Goal: Information Seeking & Learning: Find specific fact

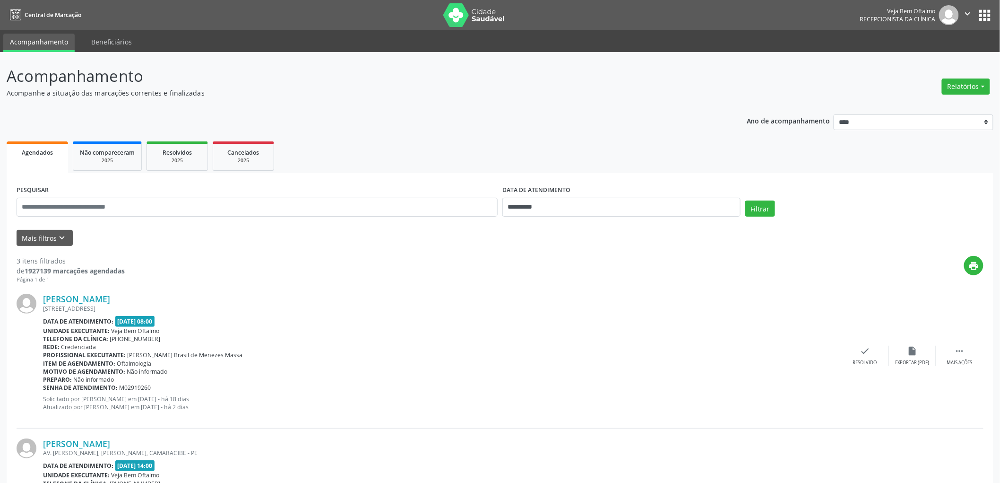
click at [593, 196] on div "DATA DE ATENDIMENTO" at bounding box center [621, 190] width 238 height 15
click at [518, 208] on input "**********" at bounding box center [621, 207] width 238 height 19
click at [578, 309] on span "24" at bounding box center [575, 312] width 18 height 18
type input "**********"
click at [578, 309] on span "24" at bounding box center [575, 312] width 18 height 18
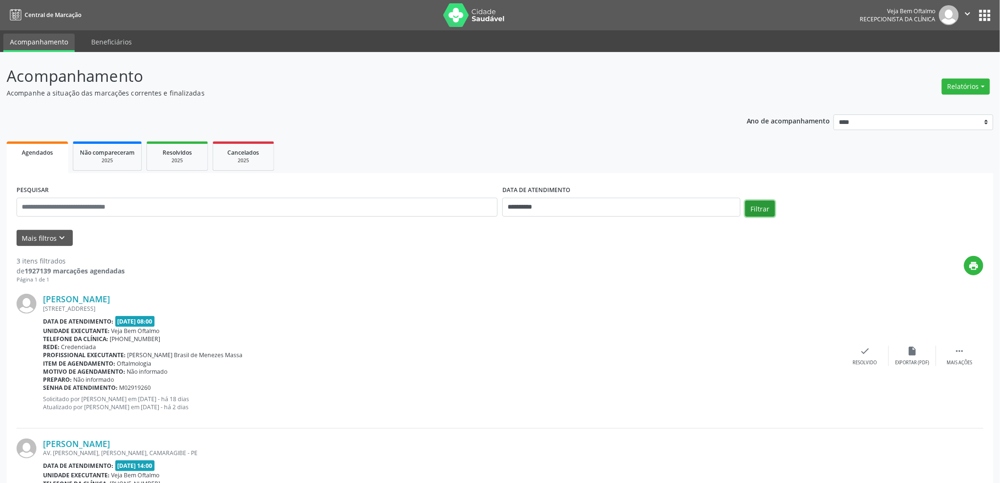
click at [762, 211] on button "Filtrar" at bounding box center [760, 208] width 30 height 16
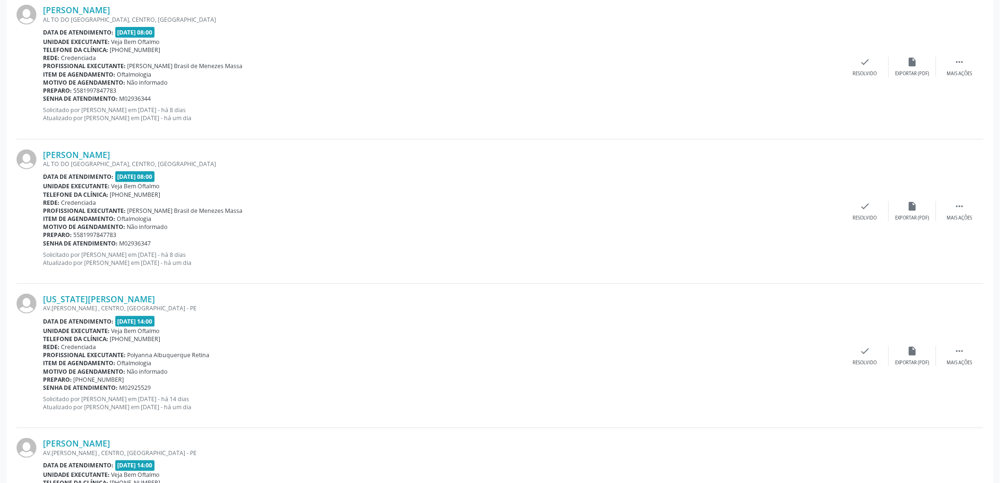
scroll to position [333, 0]
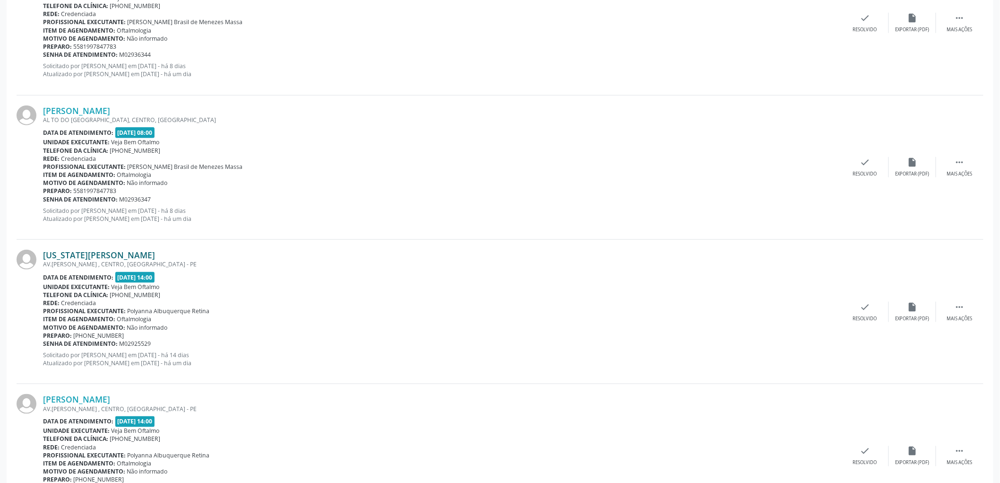
click at [134, 251] on link "[US_STATE][PERSON_NAME]" at bounding box center [99, 255] width 112 height 10
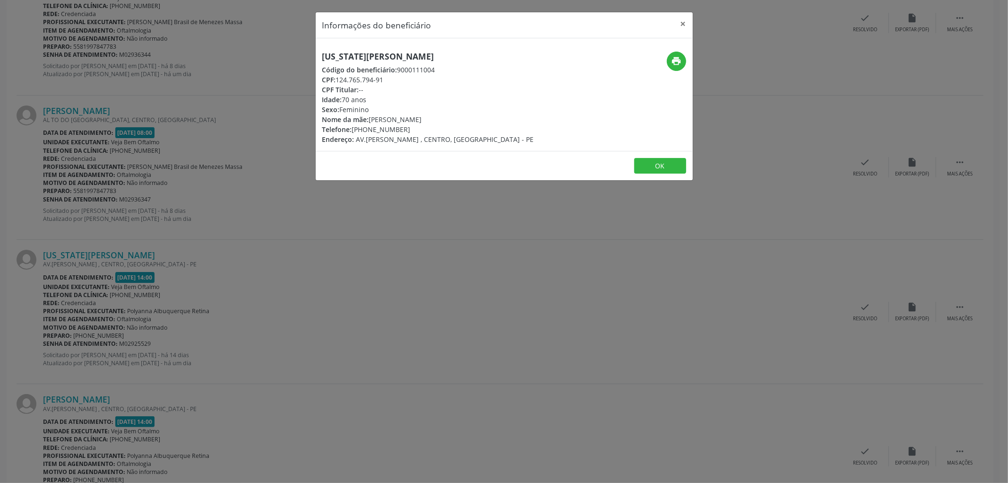
drag, startPoint x: 325, startPoint y: 53, endPoint x: 492, endPoint y: 62, distance: 166.6
click at [492, 62] on div "[US_STATE][PERSON_NAME] Código do beneficiário: 9000111004 CPF: 124.765.794-91 …" at bounding box center [428, 98] width 212 height 93
copy h5 "[US_STATE][PERSON_NAME]"
click at [665, 162] on button "OK" at bounding box center [660, 166] width 52 height 16
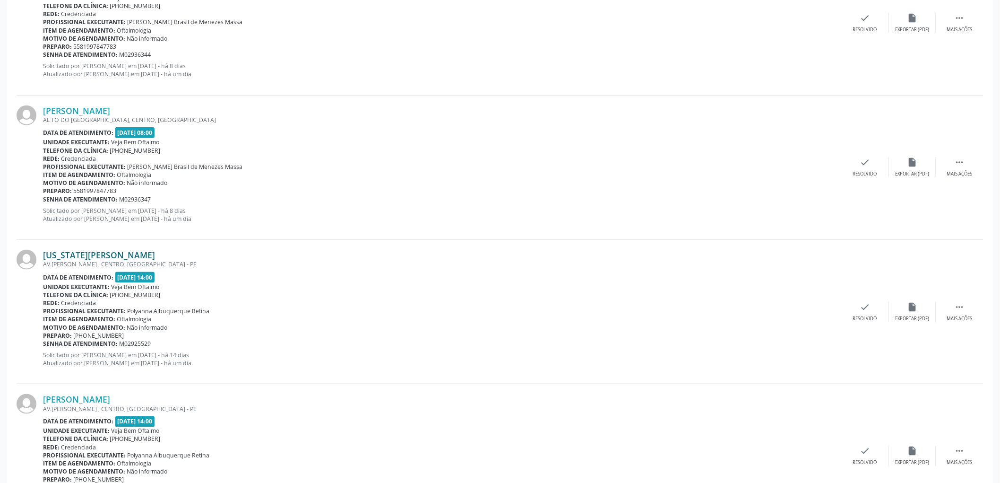
click at [97, 253] on link "[US_STATE][PERSON_NAME]" at bounding box center [99, 255] width 112 height 10
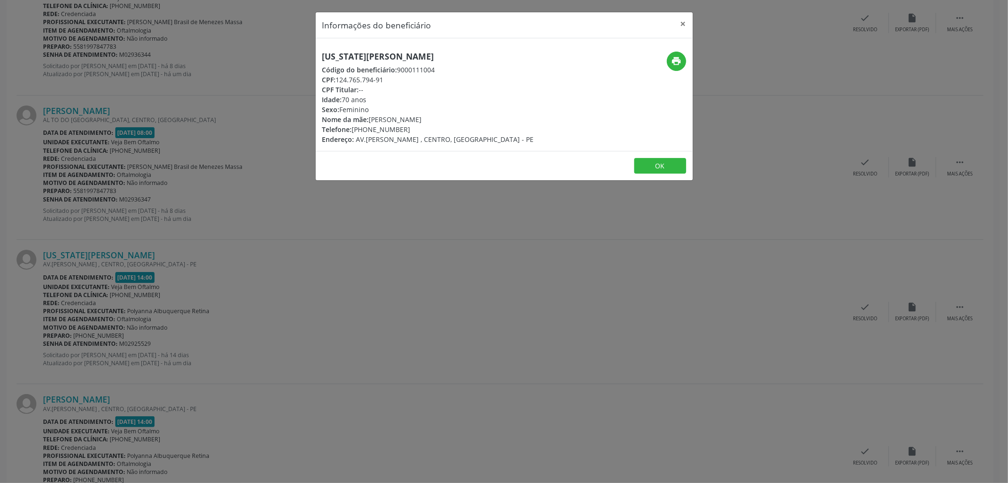
drag, startPoint x: 358, startPoint y: 55, endPoint x: 493, endPoint y: 51, distance: 135.2
click at [493, 52] on h5 "[US_STATE][PERSON_NAME]" at bounding box center [428, 57] width 212 height 10
copy h5 "[US_STATE][PERSON_NAME]"
drag, startPoint x: 370, startPoint y: 119, endPoint x: 464, endPoint y: 119, distance: 94.1
click at [464, 119] on div "Nome da mãe: [PERSON_NAME]" at bounding box center [428, 119] width 212 height 10
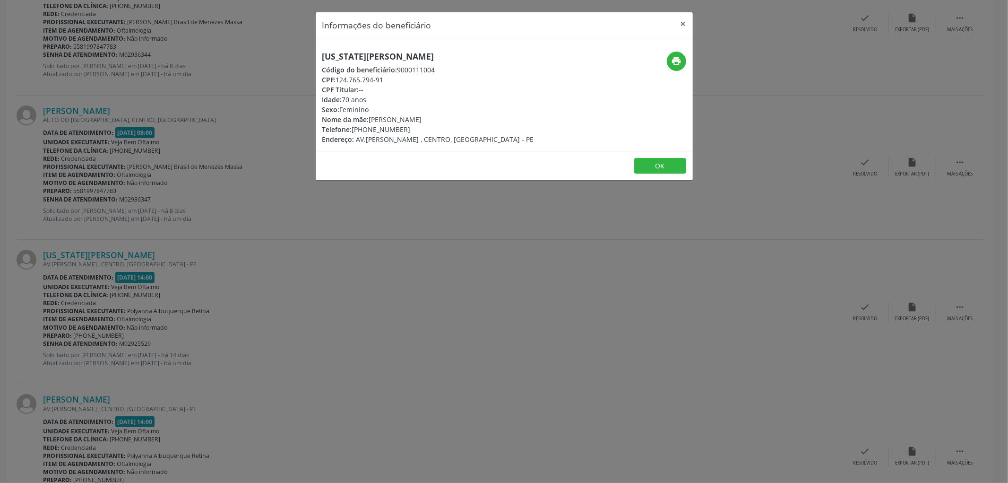
copy div "[PERSON_NAME]"
click at [658, 163] on button "OK" at bounding box center [660, 166] width 52 height 16
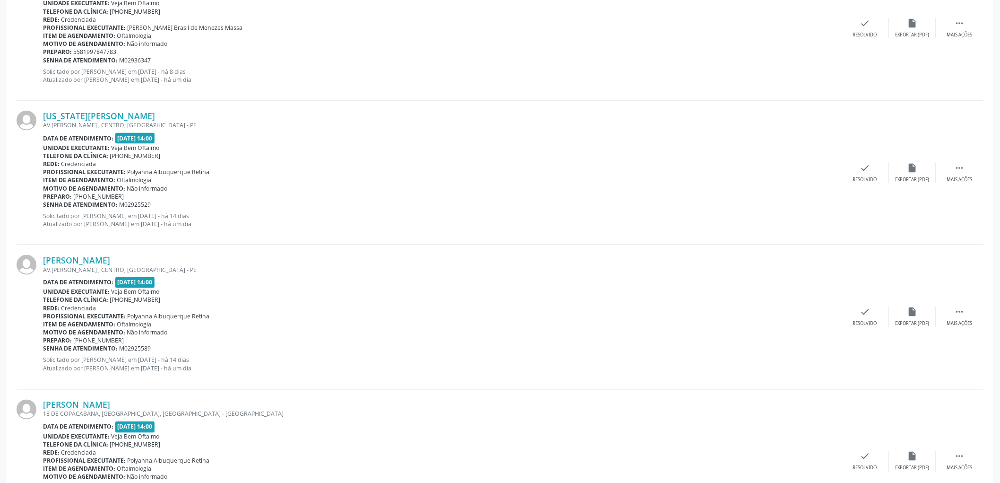
scroll to position [490, 0]
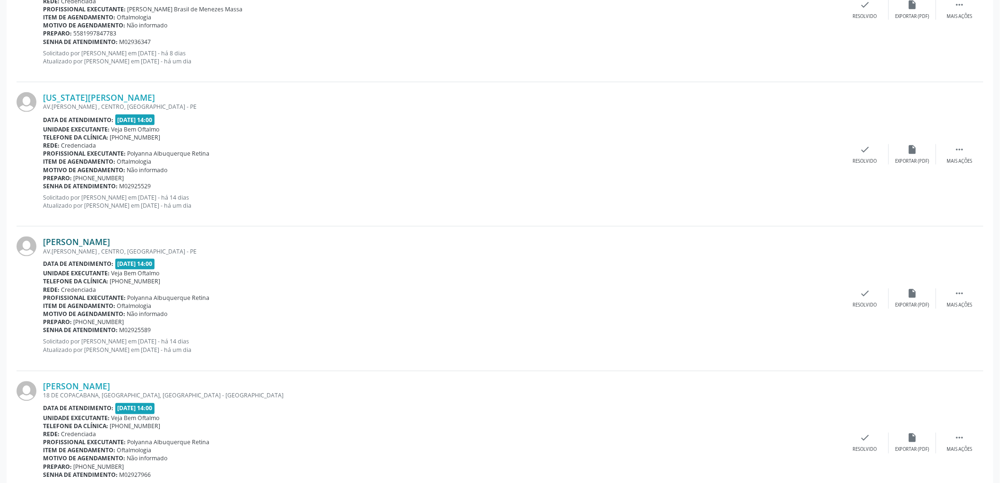
click at [110, 242] on link "[PERSON_NAME]" at bounding box center [76, 241] width 67 height 10
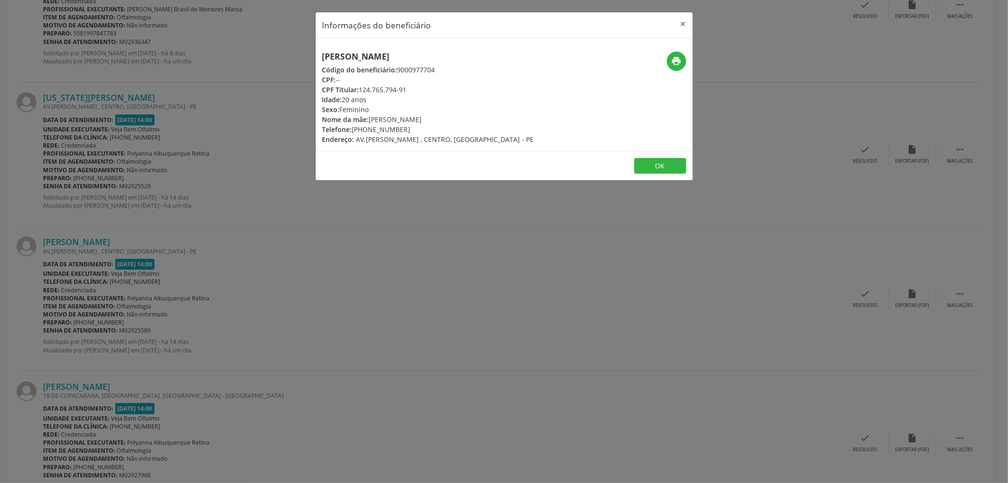
drag, startPoint x: 530, startPoint y: 53, endPoint x: 317, endPoint y: 52, distance: 213.7
click at [317, 52] on div "[PERSON_NAME] Código do beneficiário: 9000977704 CPF: -- CPF Titular: 124.765.7…" at bounding box center [441, 98] width 251 height 93
copy h5 "[PERSON_NAME]"
drag, startPoint x: 371, startPoint y: 121, endPoint x: 437, endPoint y: 116, distance: 66.3
click at [450, 117] on div "Nome da mãe: [PERSON_NAME]" at bounding box center [428, 119] width 212 height 10
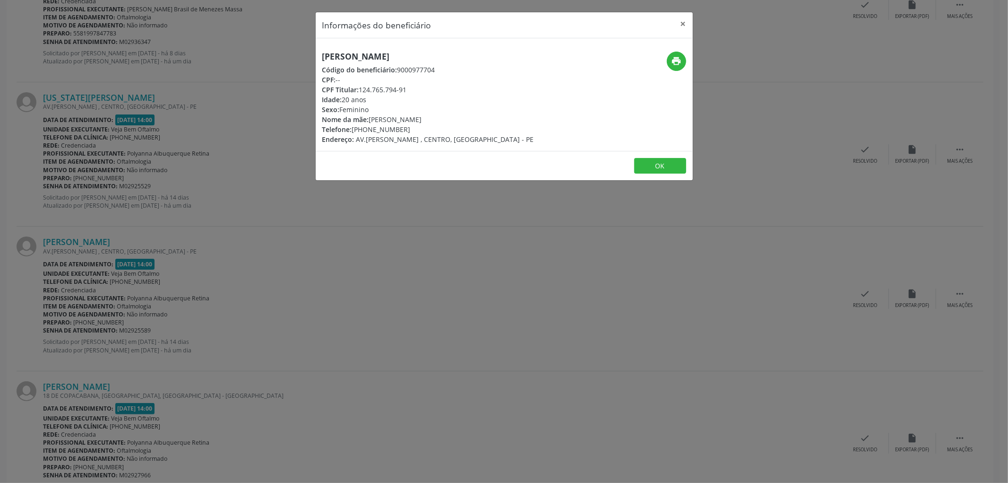
click at [435, 91] on div "CPF Titular: 124.765.794-91" at bounding box center [428, 90] width 212 height 10
drag, startPoint x: 368, startPoint y: 129, endPoint x: 408, endPoint y: 126, distance: 40.2
click at [408, 126] on div "Telefone: [PHONE_NUMBER]" at bounding box center [428, 129] width 212 height 10
copy div "98660-8589"
click at [650, 161] on button "OK" at bounding box center [660, 166] width 52 height 16
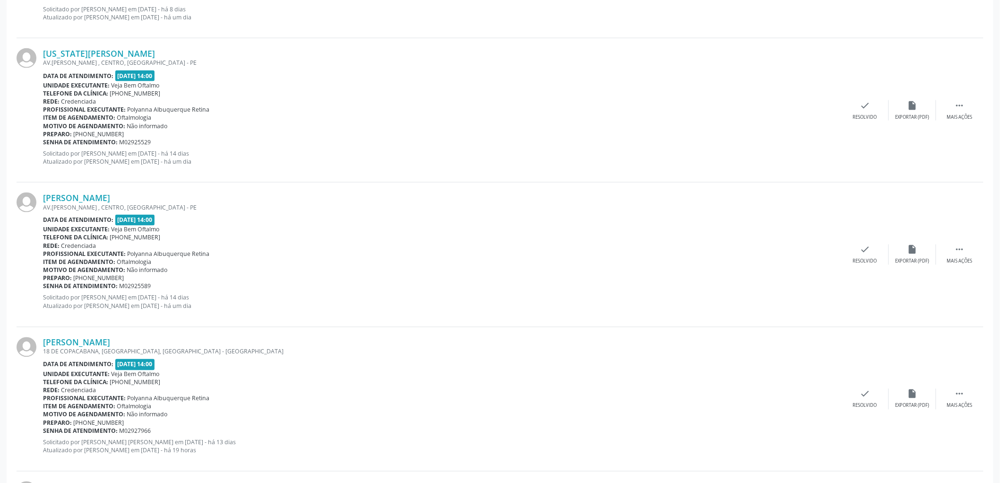
scroll to position [596, 0]
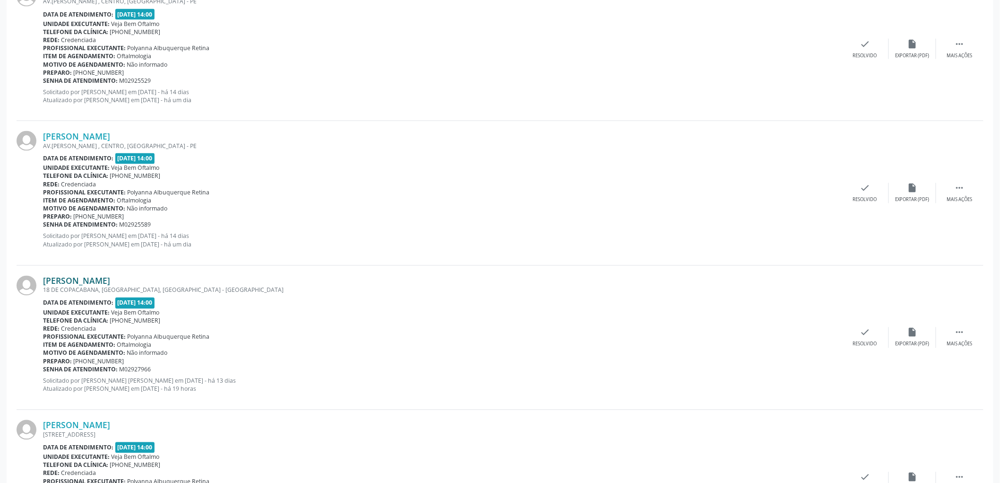
click at [110, 278] on link "[PERSON_NAME]" at bounding box center [76, 281] width 67 height 10
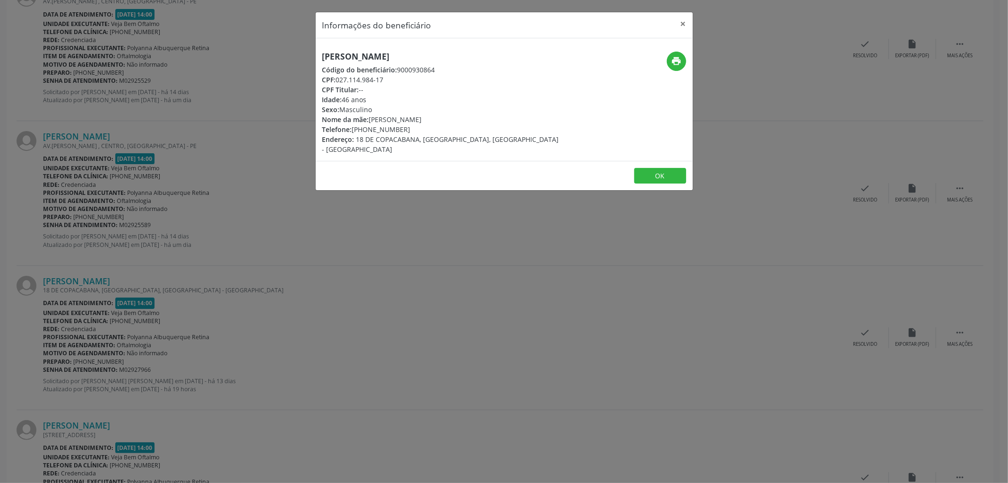
drag, startPoint x: 320, startPoint y: 55, endPoint x: 455, endPoint y: 55, distance: 134.2
click at [455, 55] on div "[PERSON_NAME] Código do beneficiário: 9000930864 CPF: 027.114.984-17 CPF Titula…" at bounding box center [441, 103] width 251 height 103
copy h5 "[PERSON_NAME]"
click at [660, 168] on button "OK" at bounding box center [660, 176] width 52 height 16
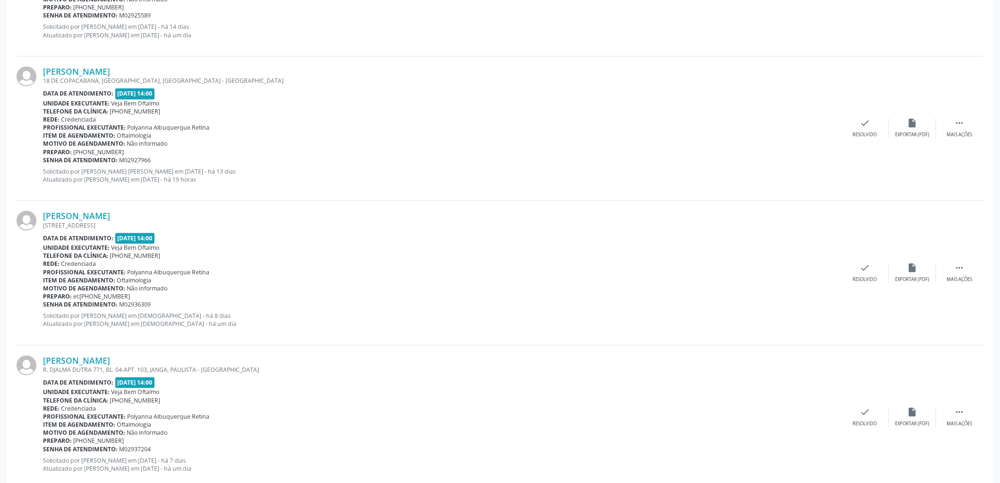
scroll to position [805, 0]
click at [110, 215] on link "[PERSON_NAME]" at bounding box center [76, 215] width 67 height 10
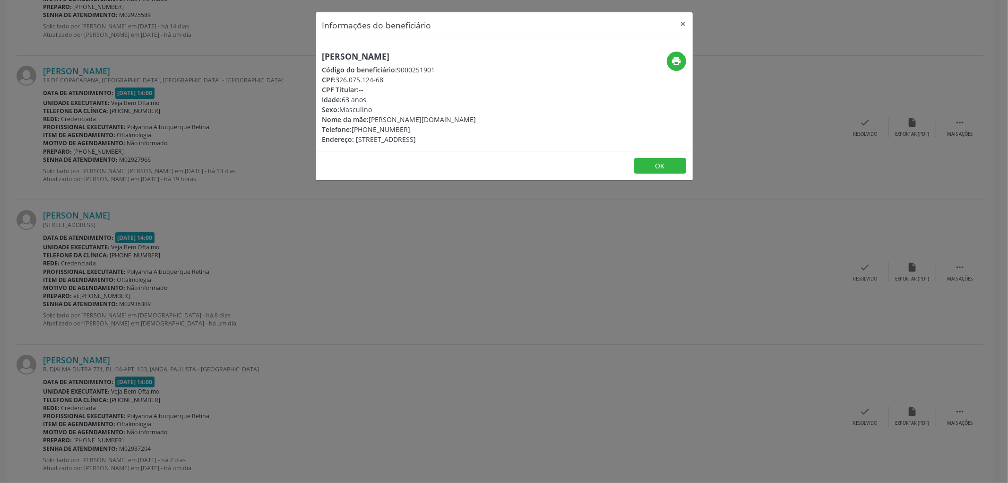
drag, startPoint x: 320, startPoint y: 54, endPoint x: 445, endPoint y: 52, distance: 125.3
click at [445, 52] on div "[PERSON_NAME] Código do beneficiário: 9000251901 CPF: 326.075.124-68 CPF Titula…" at bounding box center [441, 98] width 251 height 93
copy h5 "[PERSON_NAME]"
click at [658, 162] on button "OK" at bounding box center [660, 166] width 52 height 16
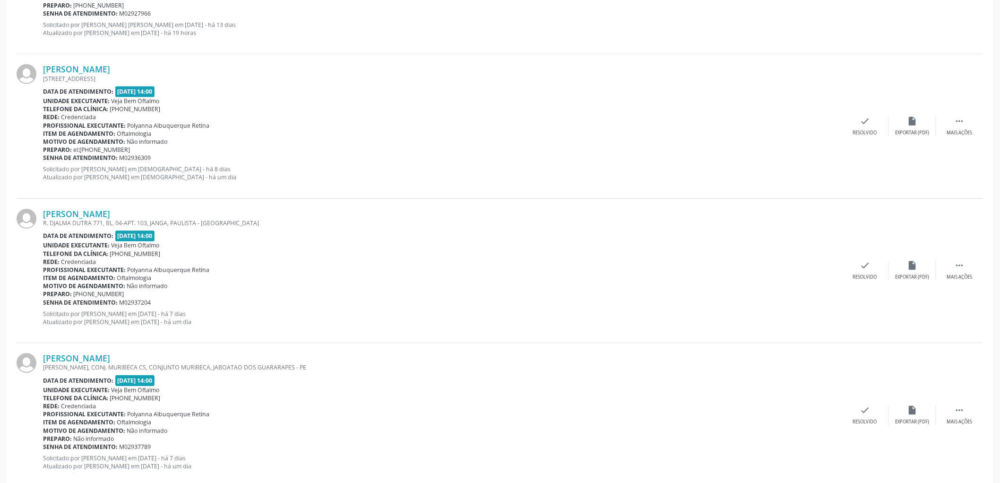
scroll to position [963, 0]
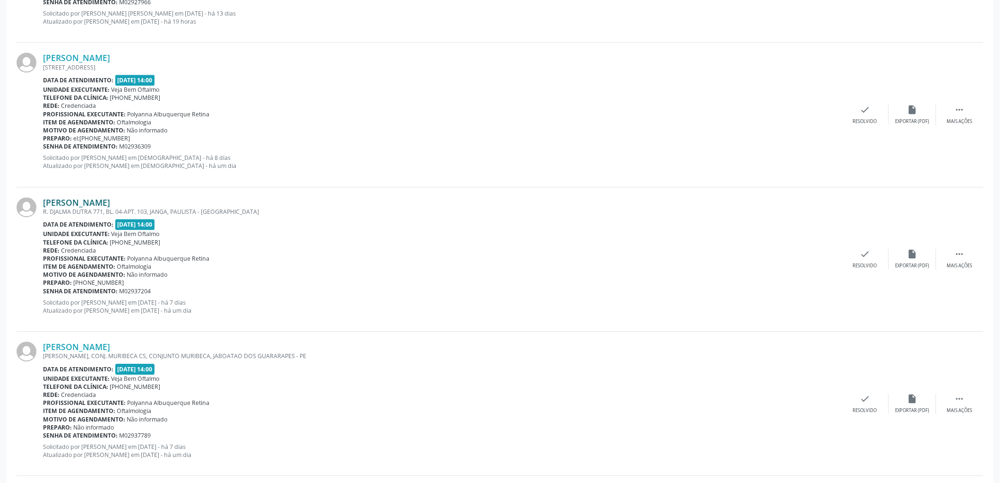
click at [110, 202] on link "[PERSON_NAME]" at bounding box center [76, 202] width 67 height 10
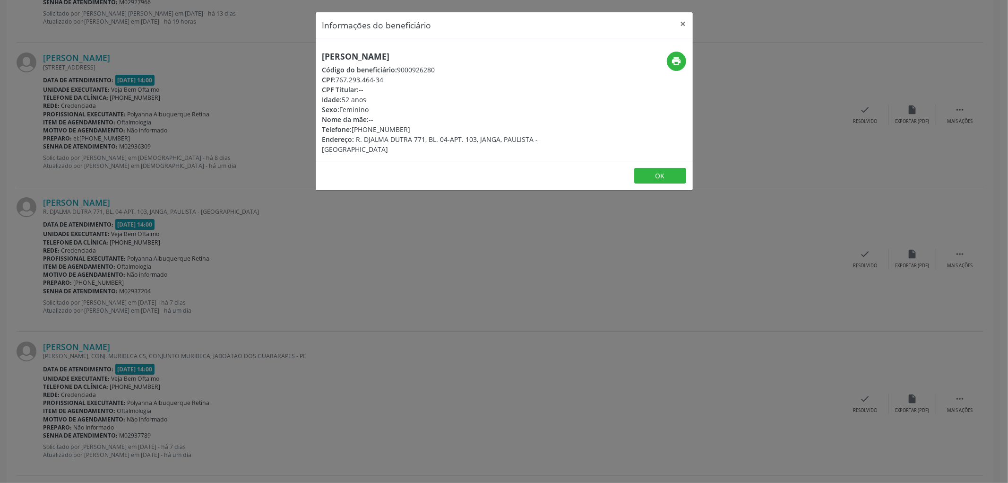
drag, startPoint x: 474, startPoint y: 54, endPoint x: 295, endPoint y: 53, distance: 178.2
click at [295, 53] on div "Informações do beneficiário × [PERSON_NAME] Código do beneficiário: 9000926280 …" at bounding box center [504, 241] width 1008 height 483
copy h5 "[PERSON_NAME]"
click at [650, 168] on button "OK" at bounding box center [660, 176] width 52 height 16
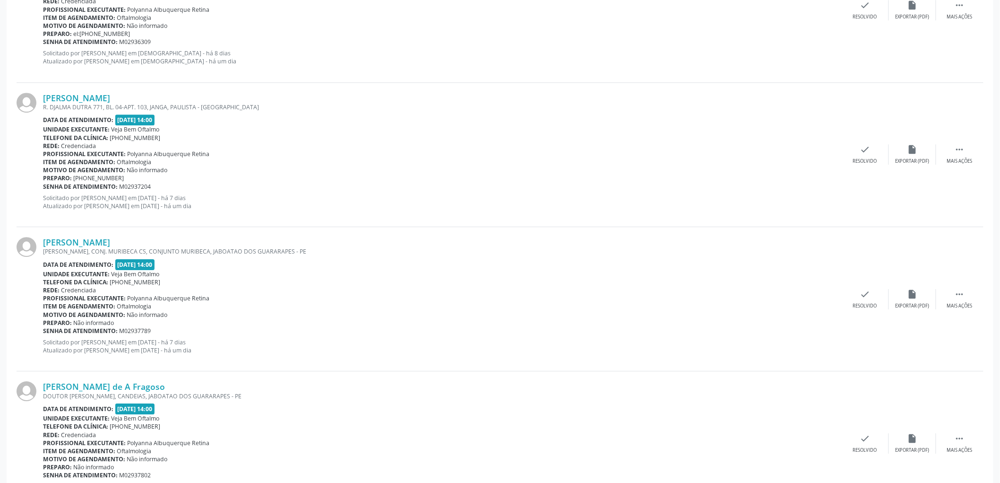
scroll to position [1068, 0]
click at [110, 238] on link "[PERSON_NAME]" at bounding box center [76, 241] width 67 height 10
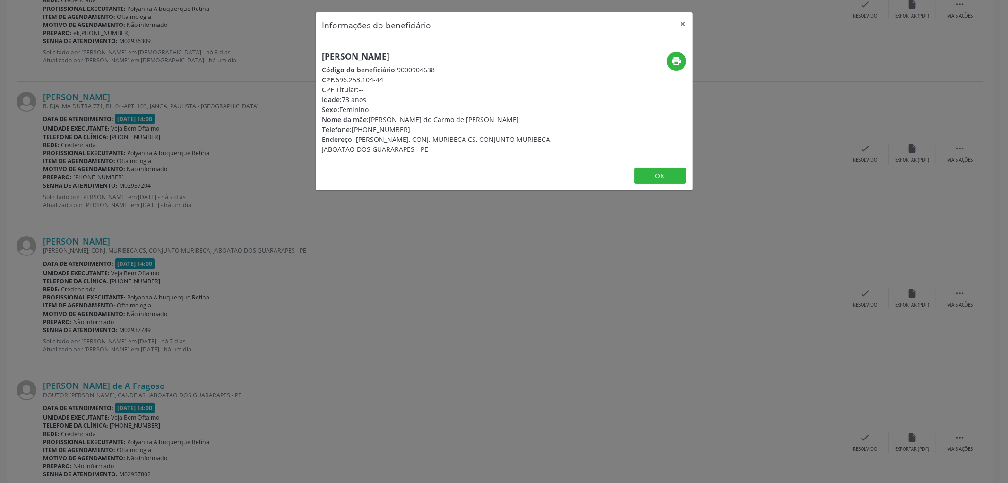
drag, startPoint x: 506, startPoint y: 53, endPoint x: 315, endPoint y: 54, distance: 190.5
click at [316, 54] on div "[PERSON_NAME] Código do beneficiário: 9000904638 CPF: 696.253.104-44 CPF Titula…" at bounding box center [441, 103] width 251 height 103
copy h5 "[PERSON_NAME]"
click at [659, 173] on button "OK" at bounding box center [660, 176] width 52 height 16
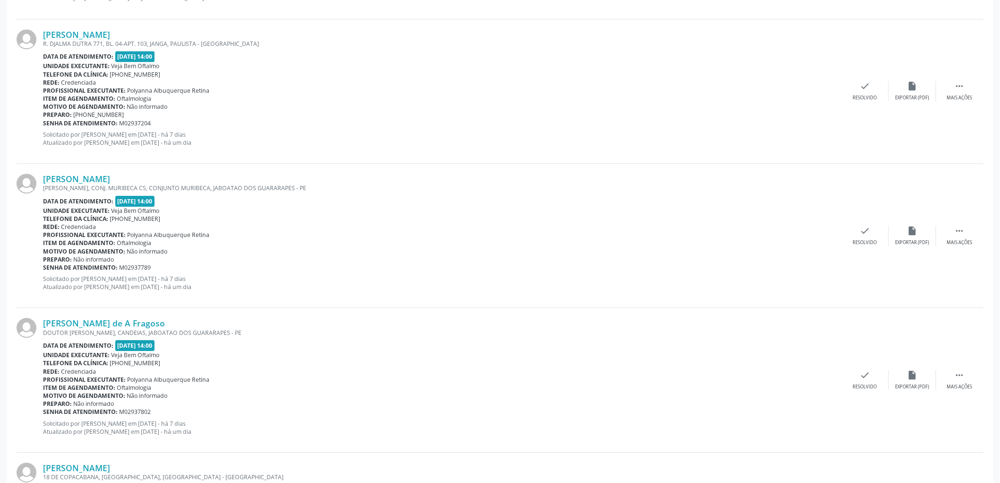
scroll to position [1226, 0]
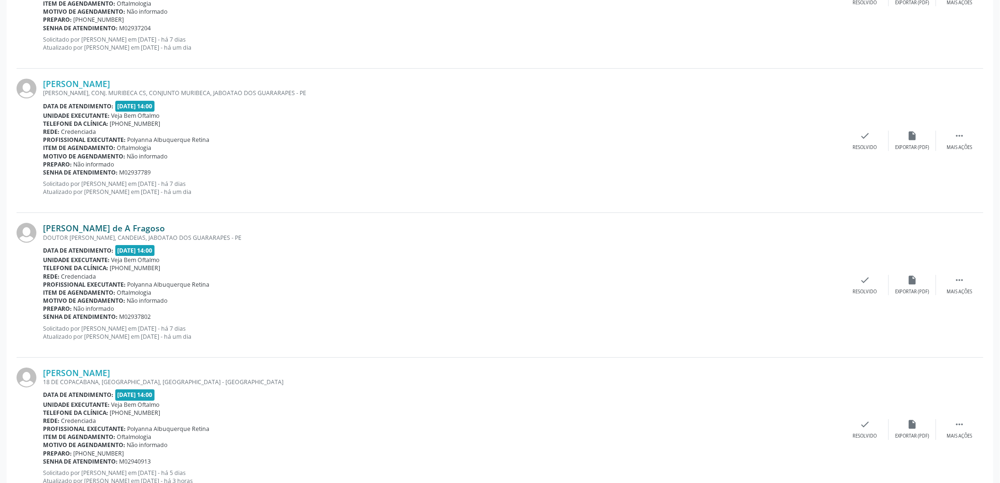
click at [165, 228] on link "[PERSON_NAME] de A Fragoso" at bounding box center [104, 228] width 122 height 10
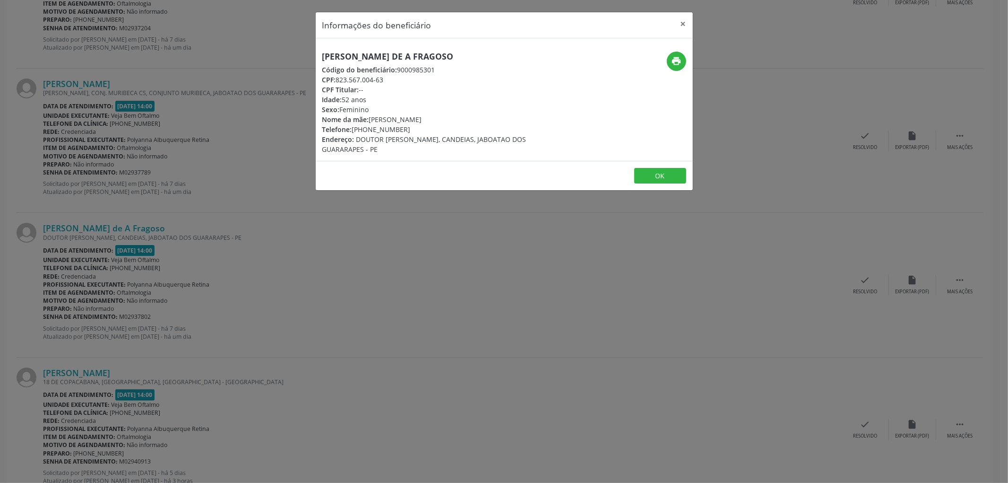
drag, startPoint x: 545, startPoint y: 57, endPoint x: 320, endPoint y: 51, distance: 225.6
click at [320, 52] on div "[PERSON_NAME] de A Fragoso Código do beneficiário: 9000985301 CPF: 823.567.004-…" at bounding box center [441, 103] width 251 height 103
copy h5 "[PERSON_NAME] de A Fragoso"
drag, startPoint x: 371, startPoint y: 118, endPoint x: 480, endPoint y: 118, distance: 109.2
click at [480, 118] on div "Nome da mãe: [PERSON_NAME]" at bounding box center [441, 119] width 238 height 10
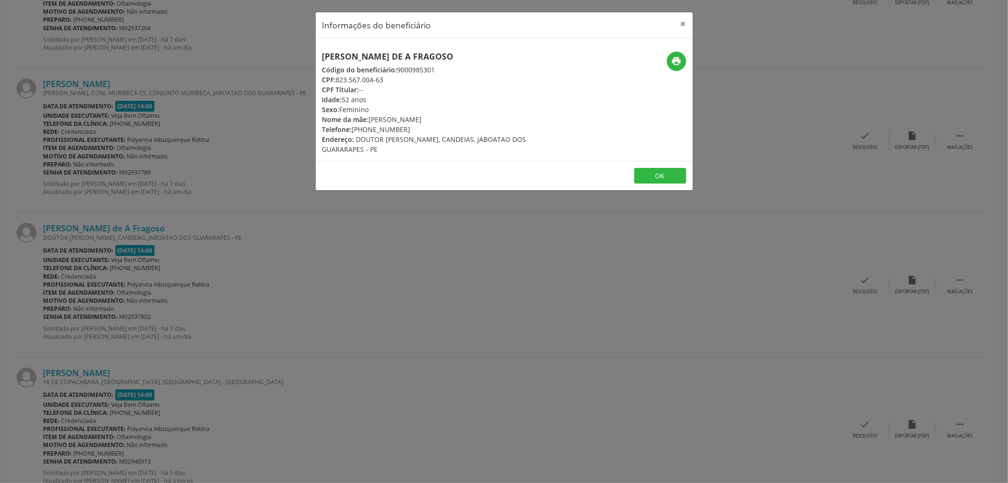
click at [665, 166] on footer "OK" at bounding box center [504, 176] width 377 height 30
click at [670, 175] on button "OK" at bounding box center [660, 176] width 52 height 16
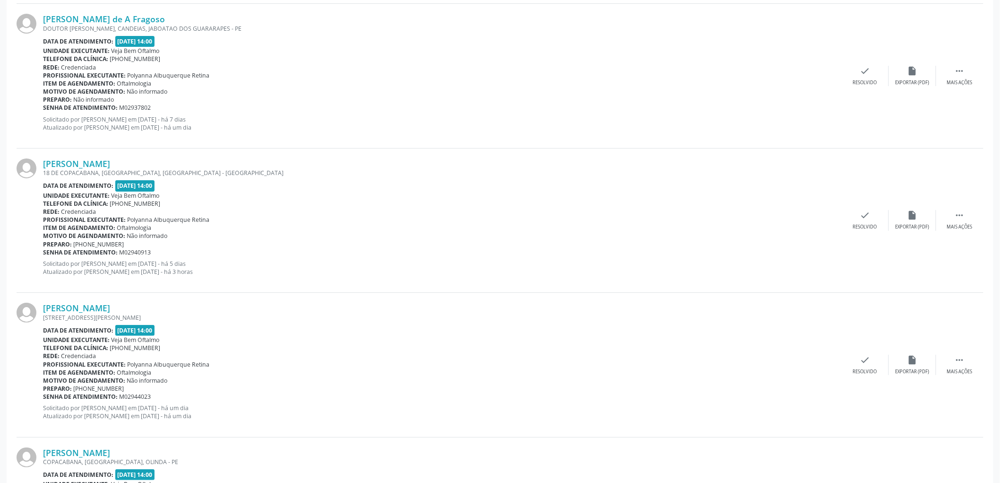
scroll to position [1436, 0]
click at [110, 162] on link "[PERSON_NAME]" at bounding box center [76, 162] width 67 height 10
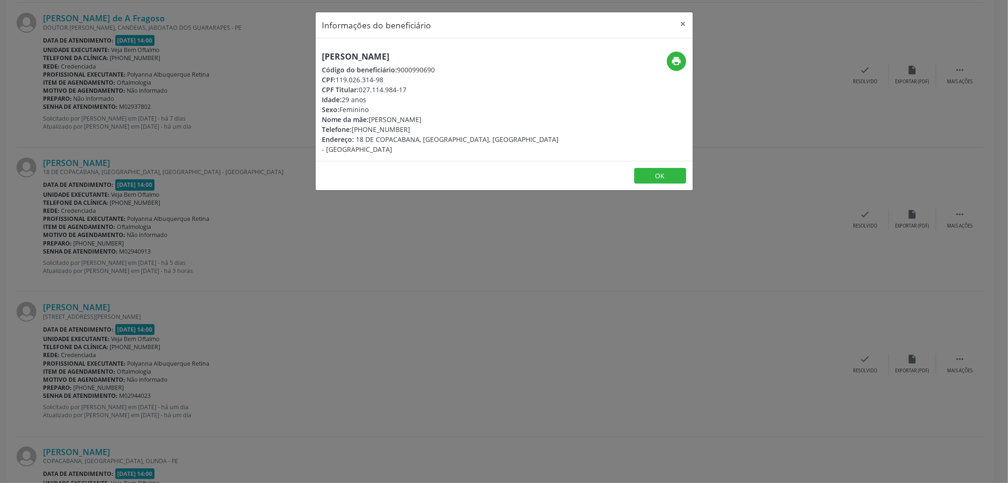
drag, startPoint x: 505, startPoint y: 52, endPoint x: 275, endPoint y: 51, distance: 229.7
click at [275, 51] on div "Informações do beneficiário × [PERSON_NAME] Código do beneficiário: 9000990690 …" at bounding box center [504, 241] width 1008 height 483
click at [654, 168] on button "OK" at bounding box center [660, 176] width 52 height 16
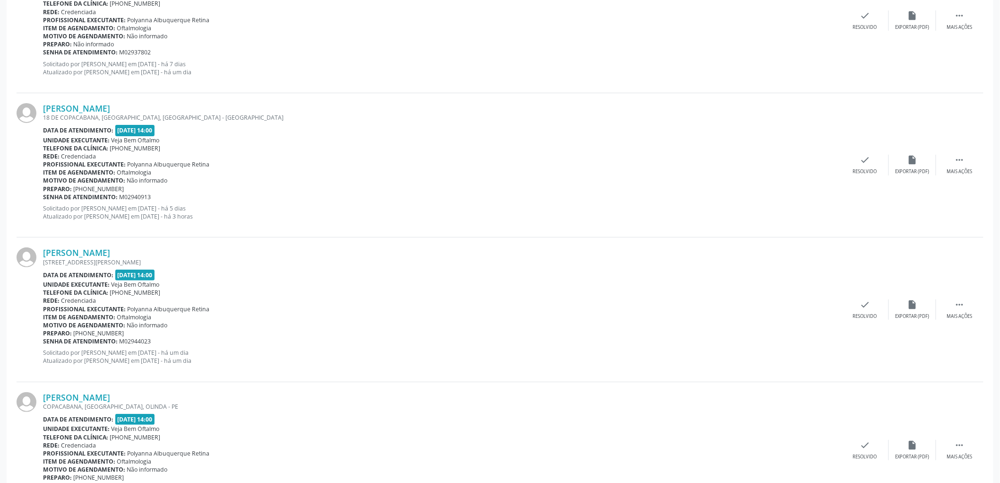
scroll to position [1541, 0]
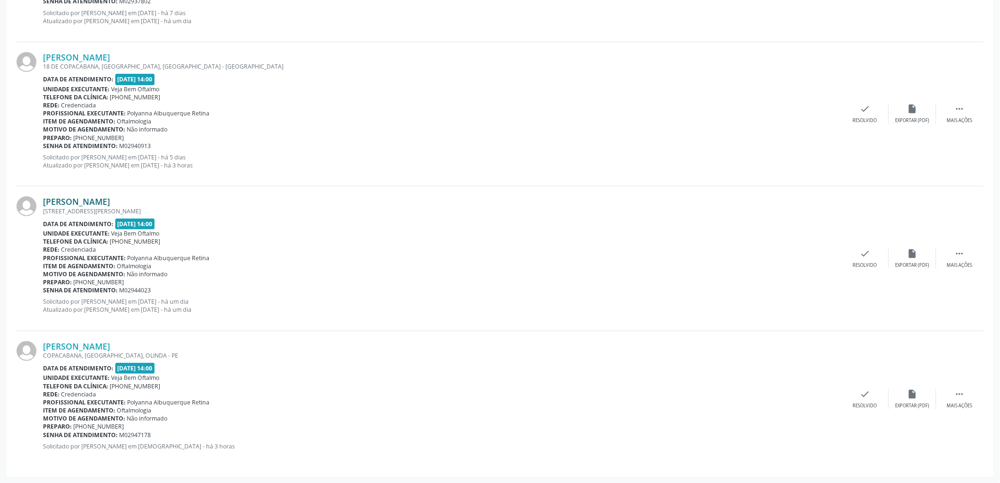
click at [110, 205] on link "[PERSON_NAME]" at bounding box center [76, 201] width 67 height 10
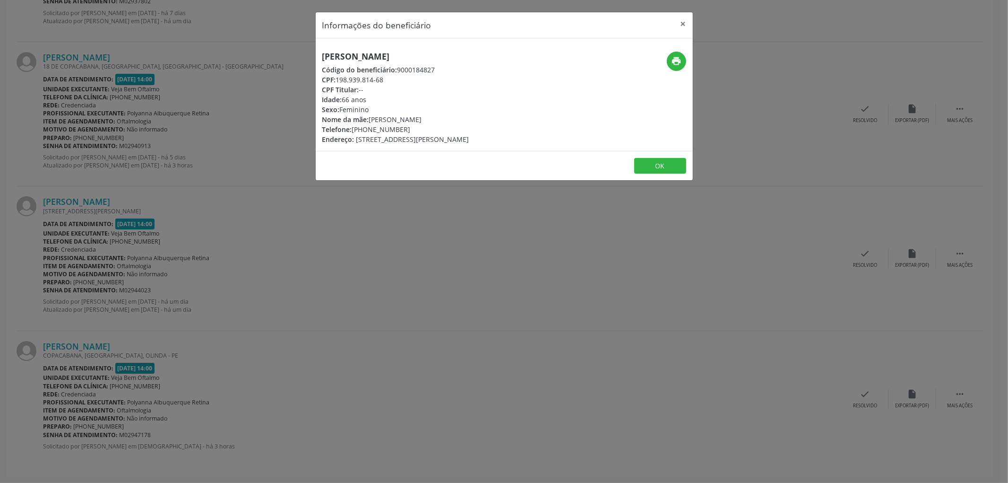
drag, startPoint x: 463, startPoint y: 50, endPoint x: 322, endPoint y: 51, distance: 141.3
click at [322, 51] on div "[PERSON_NAME] Código do beneficiário: 9000184827 CPF: 198.939.814-68 CPF Titula…" at bounding box center [504, 94] width 377 height 113
click at [668, 159] on button "OK" at bounding box center [660, 166] width 52 height 16
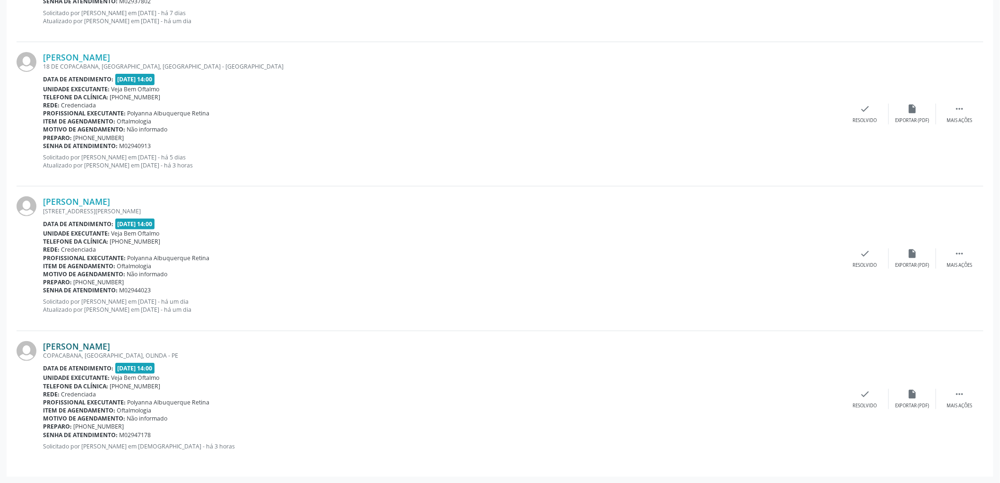
click at [110, 343] on link "[PERSON_NAME]" at bounding box center [76, 346] width 67 height 10
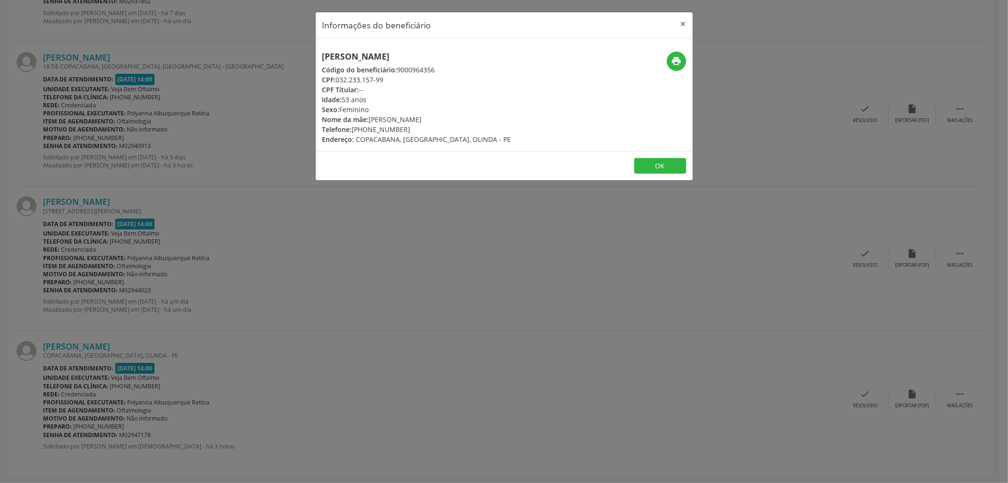
drag, startPoint x: 504, startPoint y: 53, endPoint x: 315, endPoint y: 46, distance: 188.8
click at [316, 46] on div "[PERSON_NAME] Código do beneficiário: 9000964356 CPF: 032.233.157-99 CPF Titula…" at bounding box center [504, 94] width 377 height 113
drag, startPoint x: 367, startPoint y: 129, endPoint x: 403, endPoint y: 130, distance: 35.5
click at [403, 130] on div "Telefone: [PHONE_NUMBER]" at bounding box center [416, 129] width 189 height 10
drag, startPoint x: 338, startPoint y: 78, endPoint x: 383, endPoint y: 78, distance: 44.9
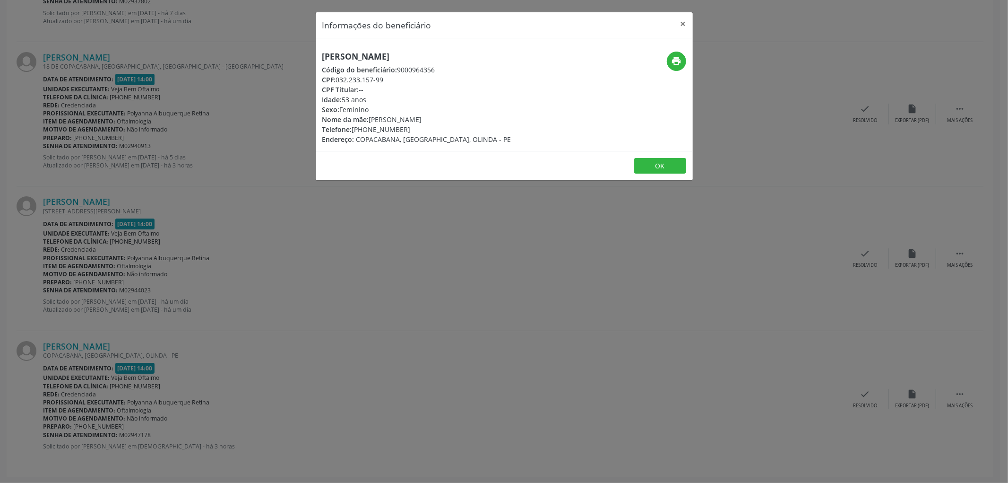
click at [383, 78] on div "CPF: 032.233.157-99" at bounding box center [416, 80] width 189 height 10
click at [679, 162] on button "OK" at bounding box center [660, 166] width 52 height 16
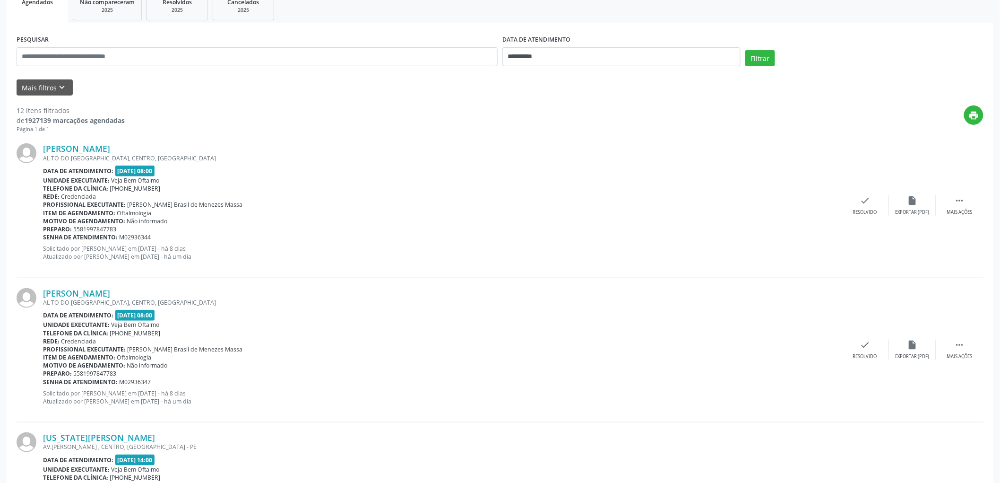
scroll to position [175, 0]
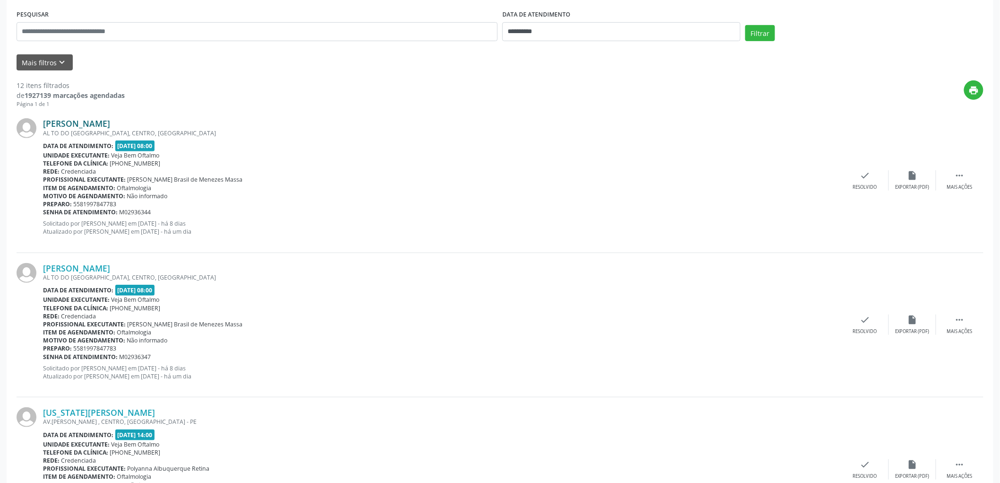
click at [110, 118] on link "[PERSON_NAME]" at bounding box center [76, 123] width 67 height 10
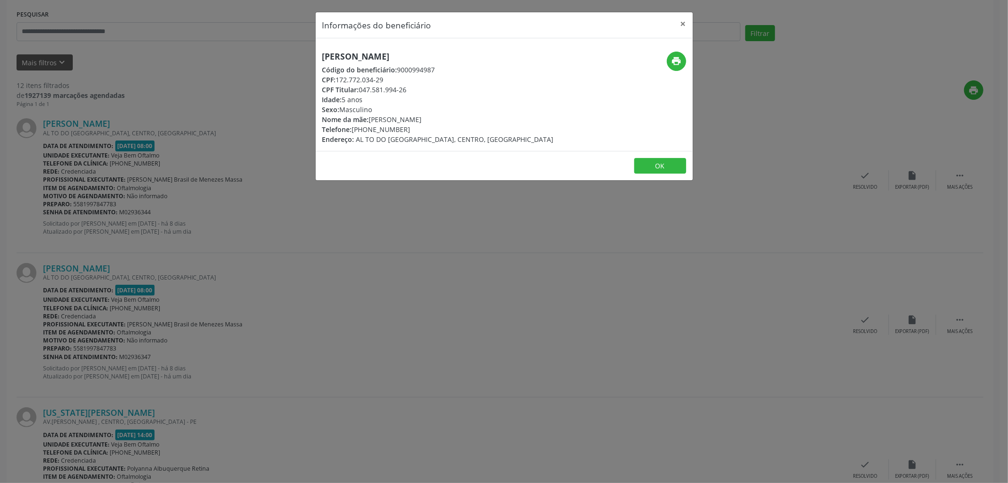
drag, startPoint x: 487, startPoint y: 59, endPoint x: 306, endPoint y: 59, distance: 180.6
click at [306, 59] on div "Informações do beneficiário × [PERSON_NAME] Código do beneficiário: 9000994987 …" at bounding box center [504, 241] width 1008 height 483
drag, startPoint x: 338, startPoint y: 78, endPoint x: 387, endPoint y: 79, distance: 48.7
click at [387, 79] on div "CPF: 172.772.034-29" at bounding box center [438, 80] width 232 height 10
drag, startPoint x: 371, startPoint y: 119, endPoint x: 462, endPoint y: 121, distance: 91.3
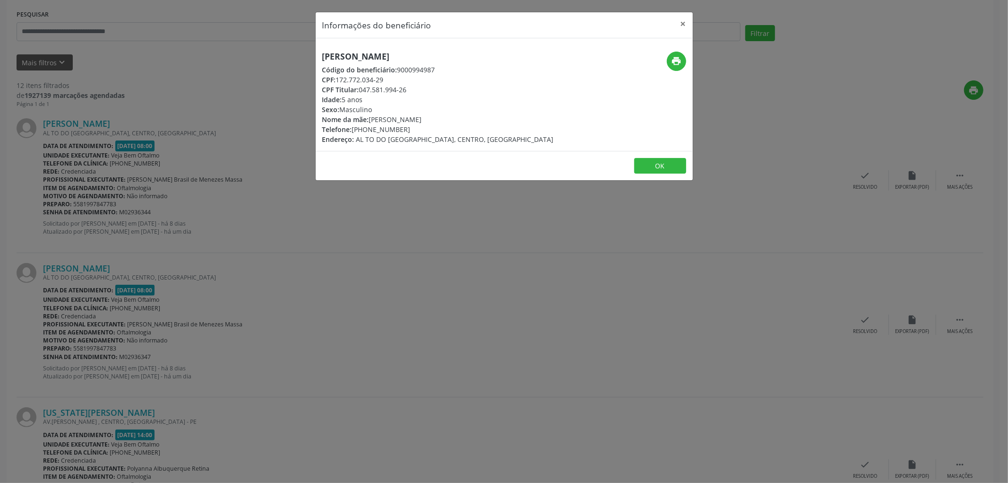
click at [462, 121] on div "Nome da mãe: [PERSON_NAME]" at bounding box center [438, 119] width 232 height 10
click at [648, 164] on button "OK" at bounding box center [660, 166] width 52 height 16
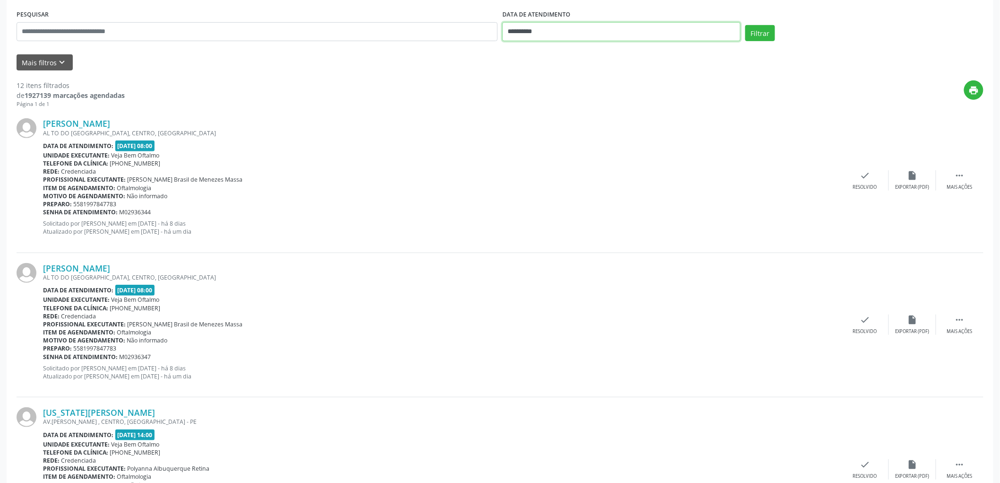
click at [539, 28] on input "**********" at bounding box center [621, 31] width 238 height 19
click at [598, 137] on span "25" at bounding box center [596, 137] width 18 height 18
type input "**********"
click at [598, 137] on span "25" at bounding box center [596, 137] width 18 height 18
click at [767, 31] on button "Filtrar" at bounding box center [760, 33] width 30 height 16
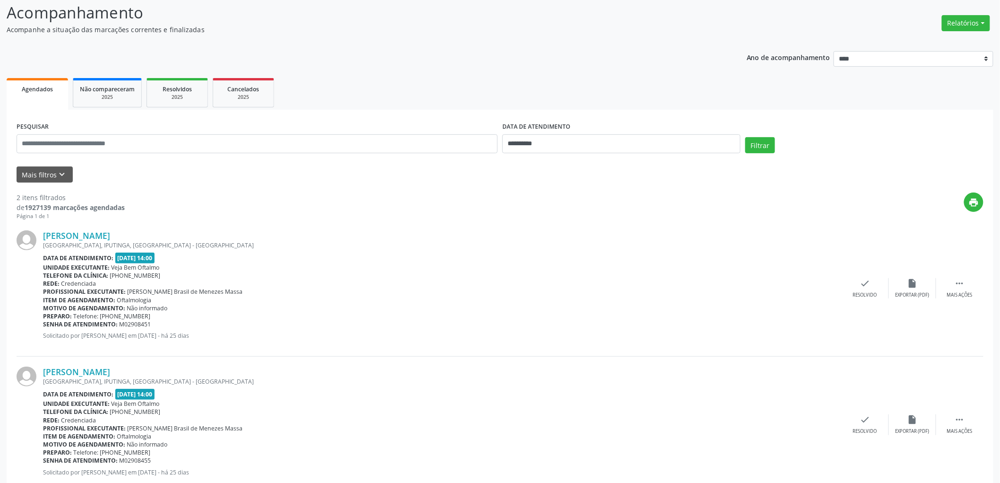
scroll to position [89, 0]
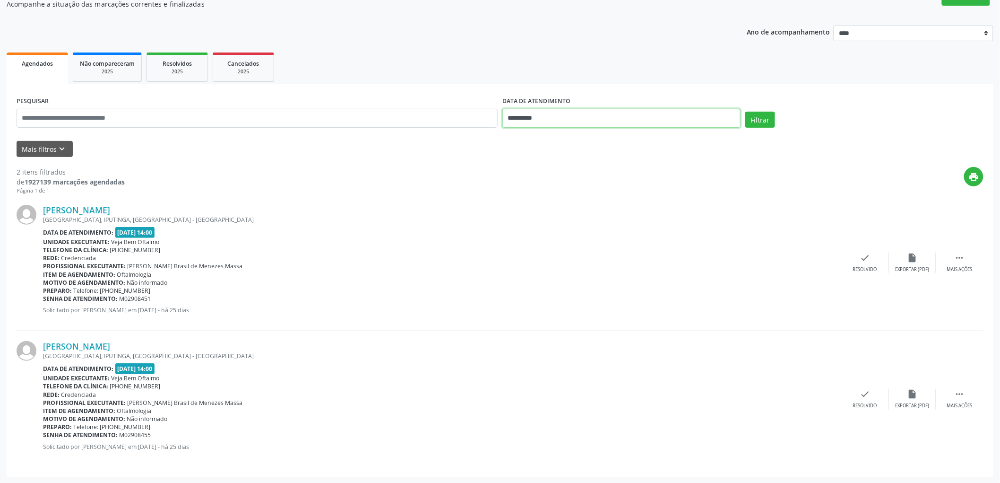
click at [537, 119] on input "**********" at bounding box center [621, 118] width 238 height 19
click at [618, 225] on span "26" at bounding box center [617, 224] width 18 height 18
type input "**********"
click at [618, 225] on span "26" at bounding box center [617, 224] width 18 height 18
click at [636, 116] on input "**********" at bounding box center [621, 118] width 238 height 19
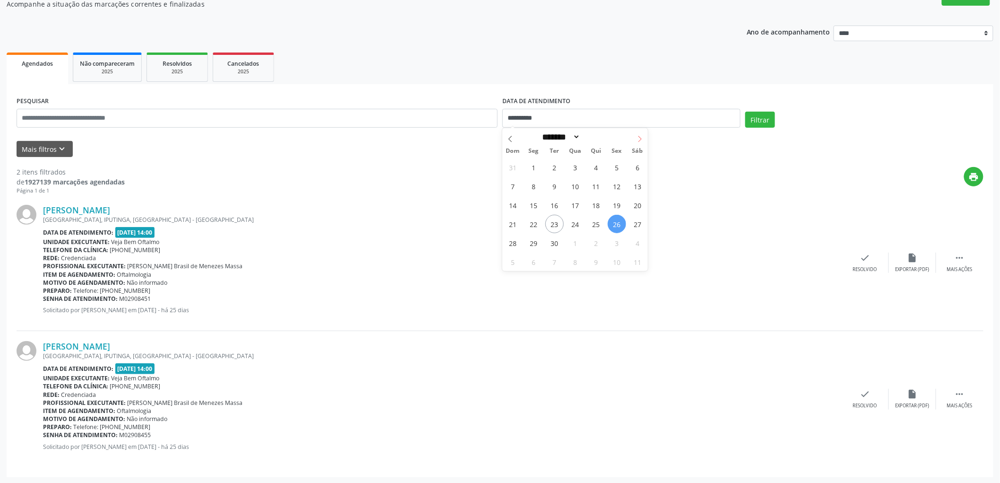
click at [639, 141] on icon at bounding box center [640, 139] width 7 height 7
select select "*"
click at [597, 169] on span "2" at bounding box center [596, 167] width 18 height 18
type input "**********"
click at [598, 162] on span "2" at bounding box center [596, 167] width 18 height 18
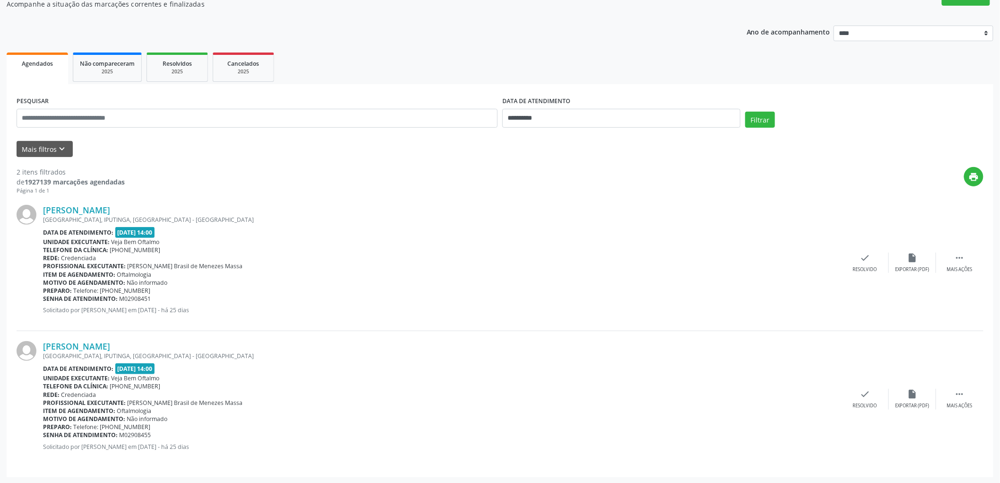
click at [777, 123] on div "Filtrar" at bounding box center [864, 123] width 243 height 23
click at [769, 120] on button "Filtrar" at bounding box center [760, 120] width 30 height 16
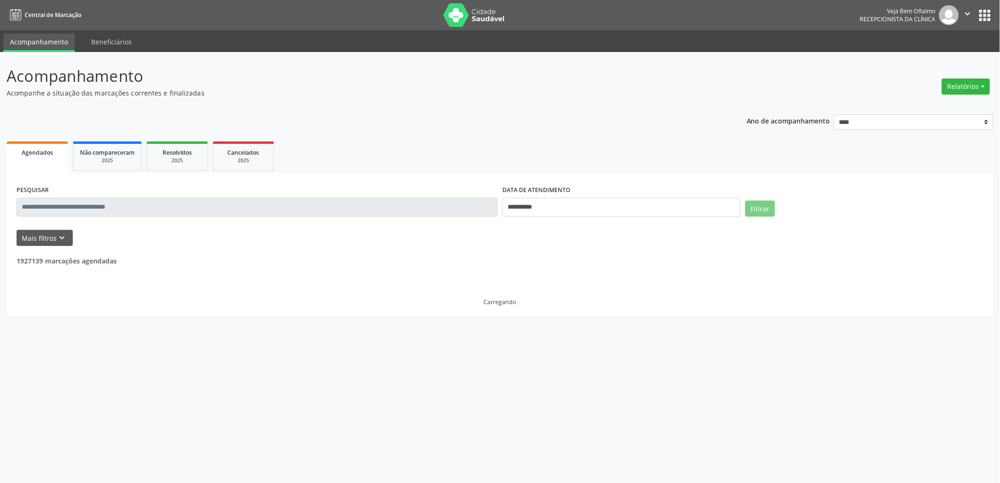
scroll to position [0, 0]
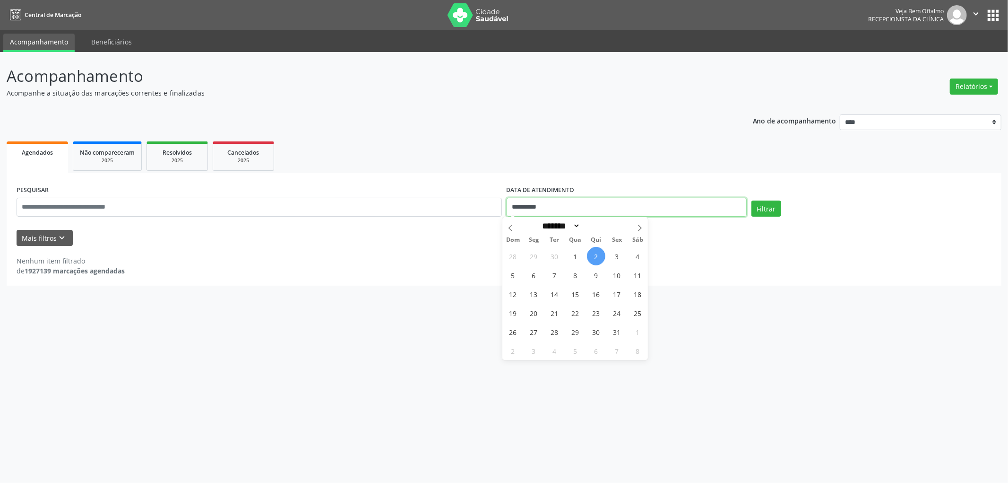
click at [545, 206] on input "**********" at bounding box center [627, 207] width 240 height 19
click at [580, 256] on span "1" at bounding box center [575, 256] width 18 height 18
type input "**********"
click at [766, 207] on button "Filtrar" at bounding box center [767, 208] width 30 height 16
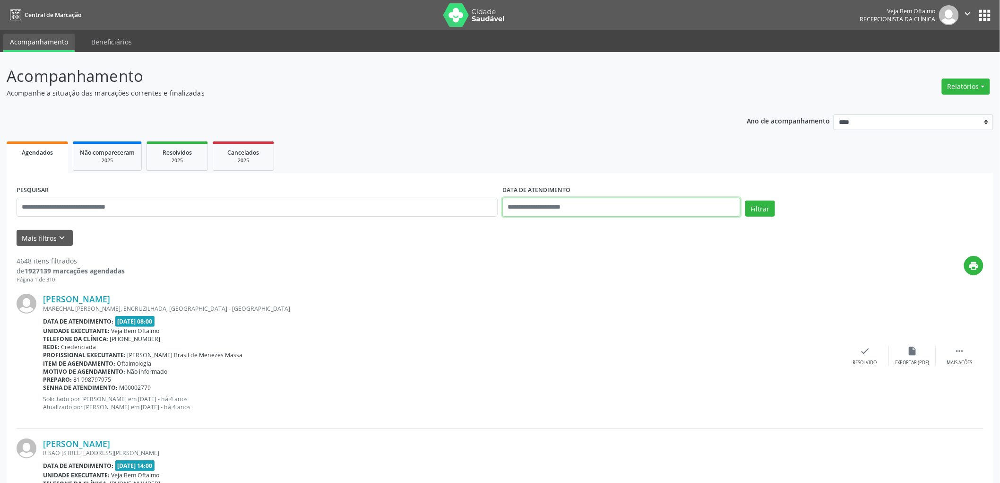
click at [550, 206] on input "text" at bounding box center [621, 207] width 238 height 19
click at [596, 269] on span "9" at bounding box center [596, 275] width 18 height 18
type input "**********"
click at [596, 269] on span "9" at bounding box center [596, 275] width 18 height 18
select select "*"
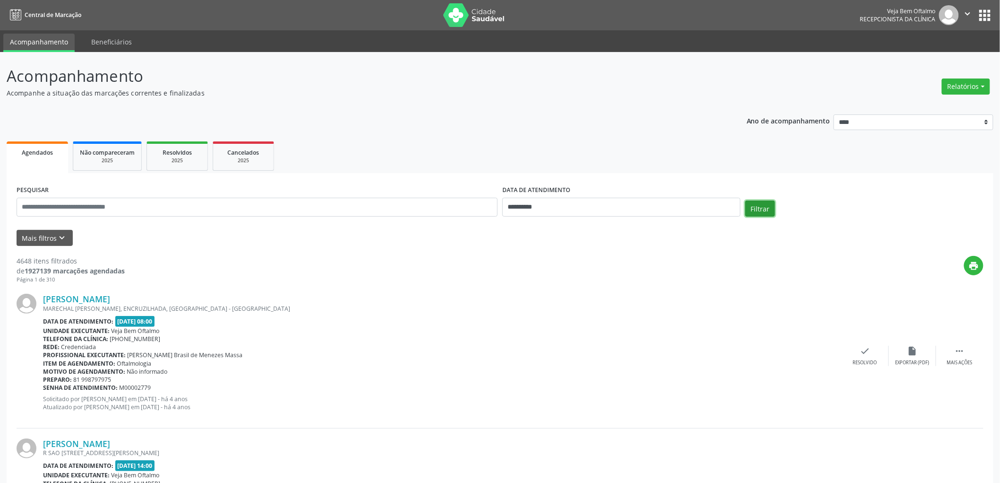
click at [765, 204] on button "Filtrar" at bounding box center [760, 208] width 30 height 16
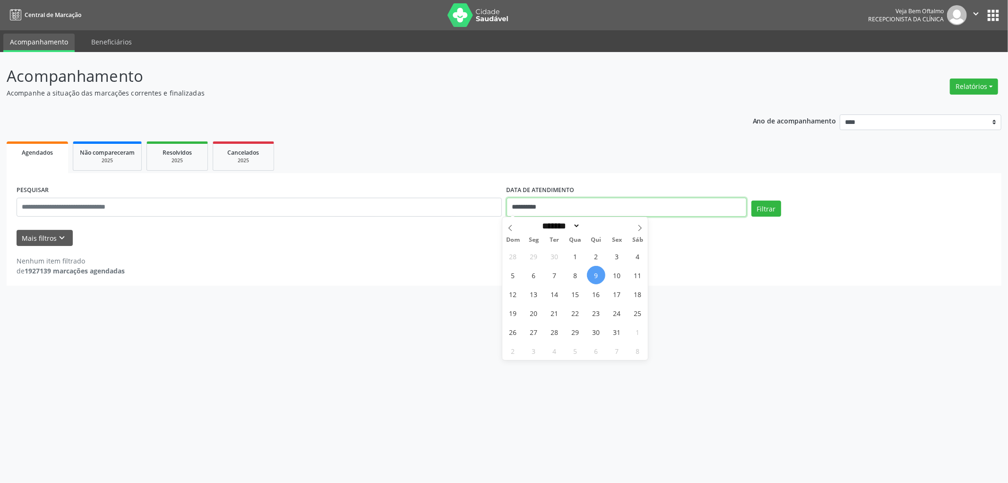
click at [549, 205] on input "**********" at bounding box center [627, 207] width 240 height 19
click at [570, 276] on span "8" at bounding box center [575, 275] width 18 height 18
type input "**********"
click at [570, 276] on span "8" at bounding box center [575, 275] width 18 height 18
click at [767, 204] on button "Filtrar" at bounding box center [767, 208] width 30 height 16
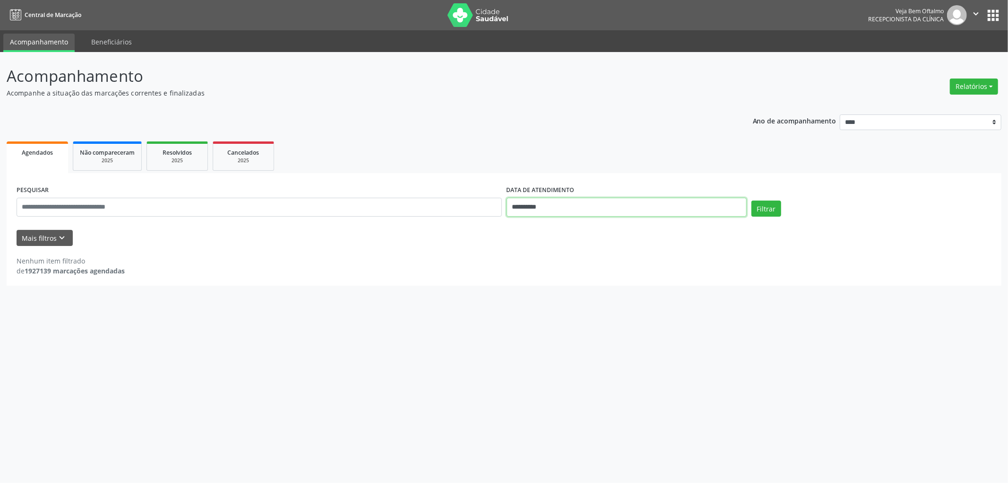
click at [533, 207] on input "**********" at bounding box center [627, 207] width 240 height 19
click at [559, 280] on span "7" at bounding box center [555, 275] width 18 height 18
type input "**********"
click at [559, 280] on span "7" at bounding box center [555, 275] width 18 height 18
click at [778, 210] on button "Filtrar" at bounding box center [767, 208] width 30 height 16
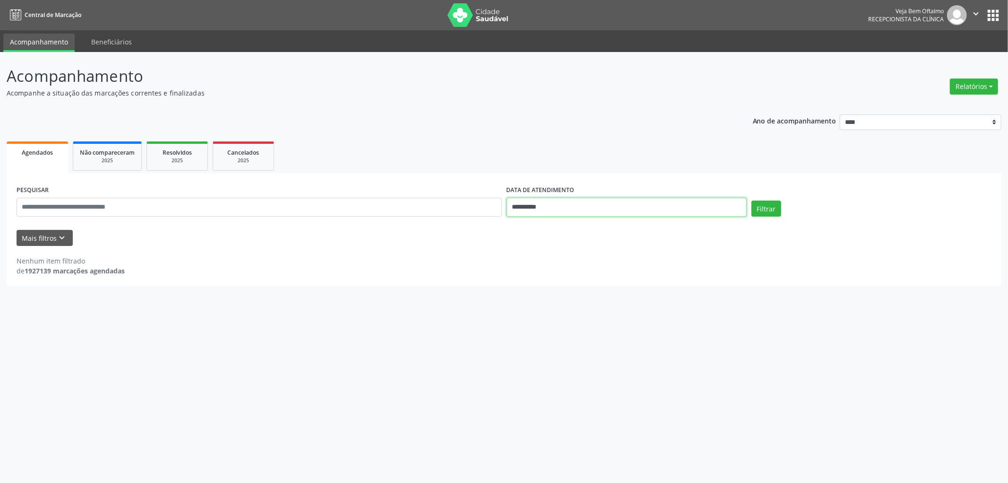
click at [546, 214] on body "**********" at bounding box center [504, 241] width 1008 height 483
click at [576, 258] on span "1" at bounding box center [575, 256] width 18 height 18
type input "**********"
click at [576, 258] on span "1" at bounding box center [575, 256] width 18 height 18
click at [766, 204] on button "Filtrar" at bounding box center [767, 208] width 30 height 16
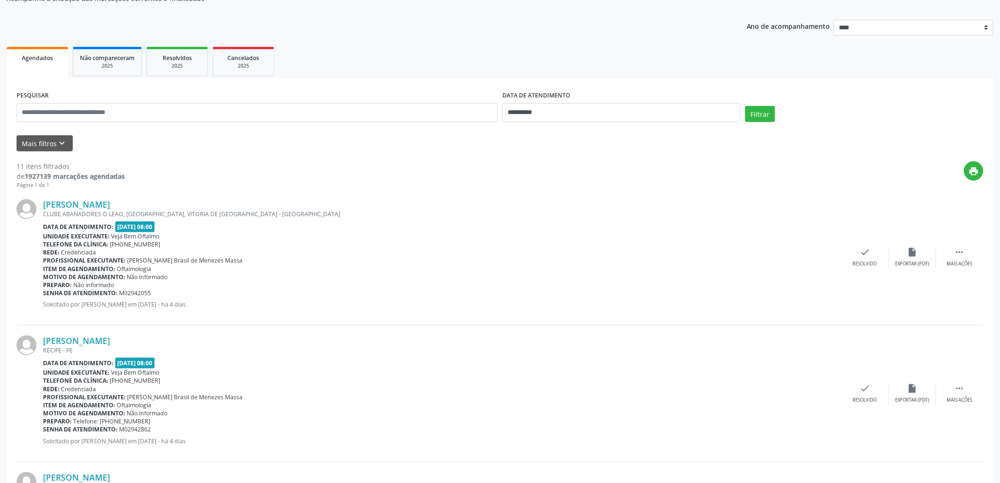
scroll to position [210, 0]
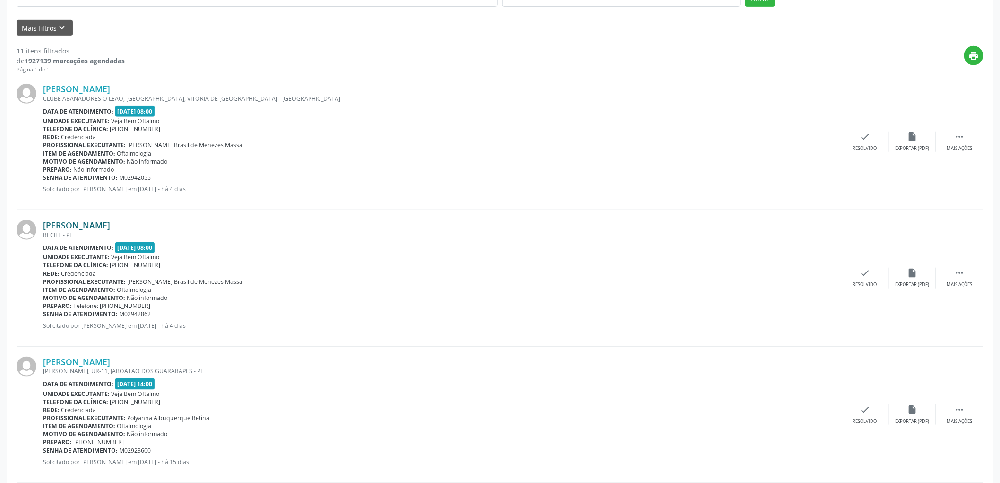
click at [94, 221] on link "[PERSON_NAME]" at bounding box center [76, 225] width 67 height 10
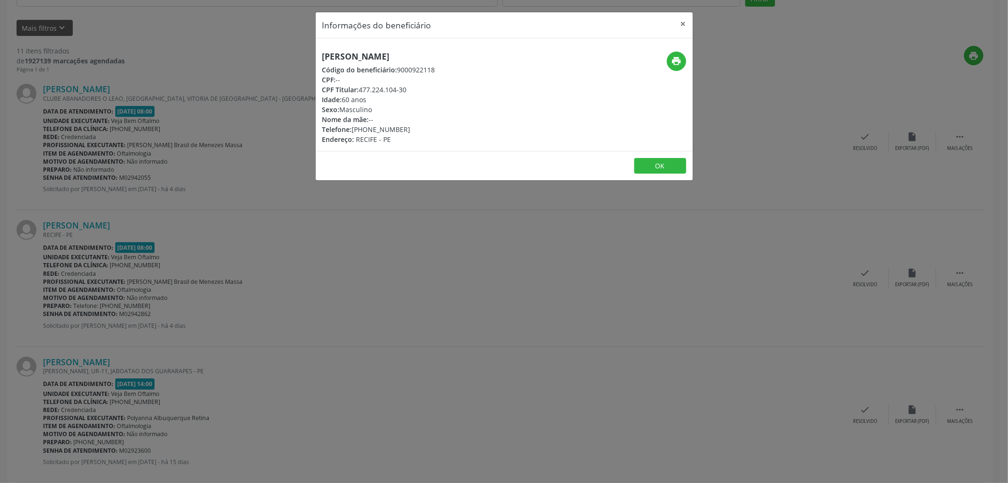
drag, startPoint x: 398, startPoint y: 69, endPoint x: 436, endPoint y: 69, distance: 37.8
click at [436, 69] on div "[PERSON_NAME] Código do beneficiário: 9000922118 CPF: -- CPF Titular: 477.224.1…" at bounding box center [441, 98] width 251 height 93
drag, startPoint x: 361, startPoint y: 88, endPoint x: 407, endPoint y: 89, distance: 45.9
click at [407, 89] on div "CPF Titular: 477.224.104-30" at bounding box center [378, 90] width 113 height 10
click at [653, 160] on button "OK" at bounding box center [660, 166] width 52 height 16
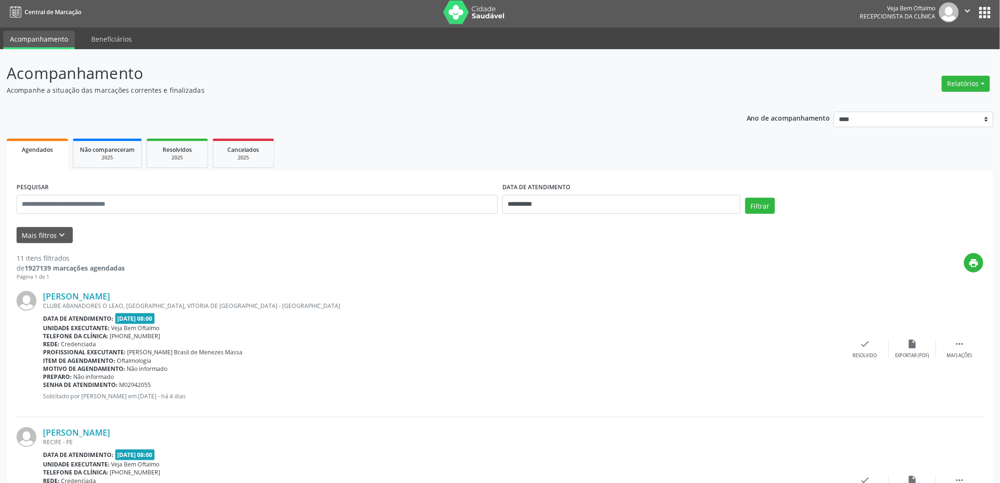
scroll to position [0, 0]
